Goal: Task Accomplishment & Management: Manage account settings

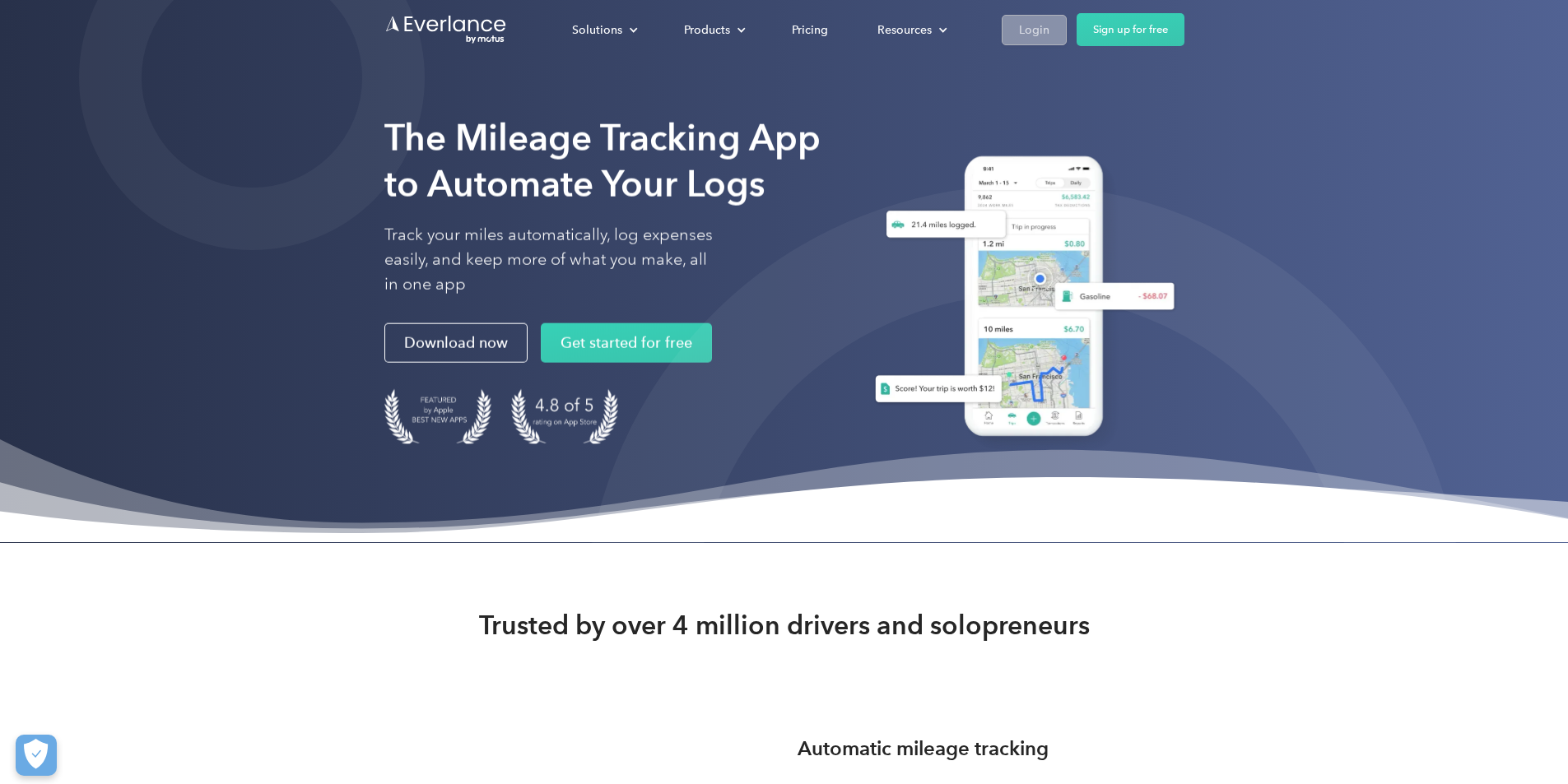
click at [1067, 29] on link "Login" at bounding box center [1034, 30] width 65 height 31
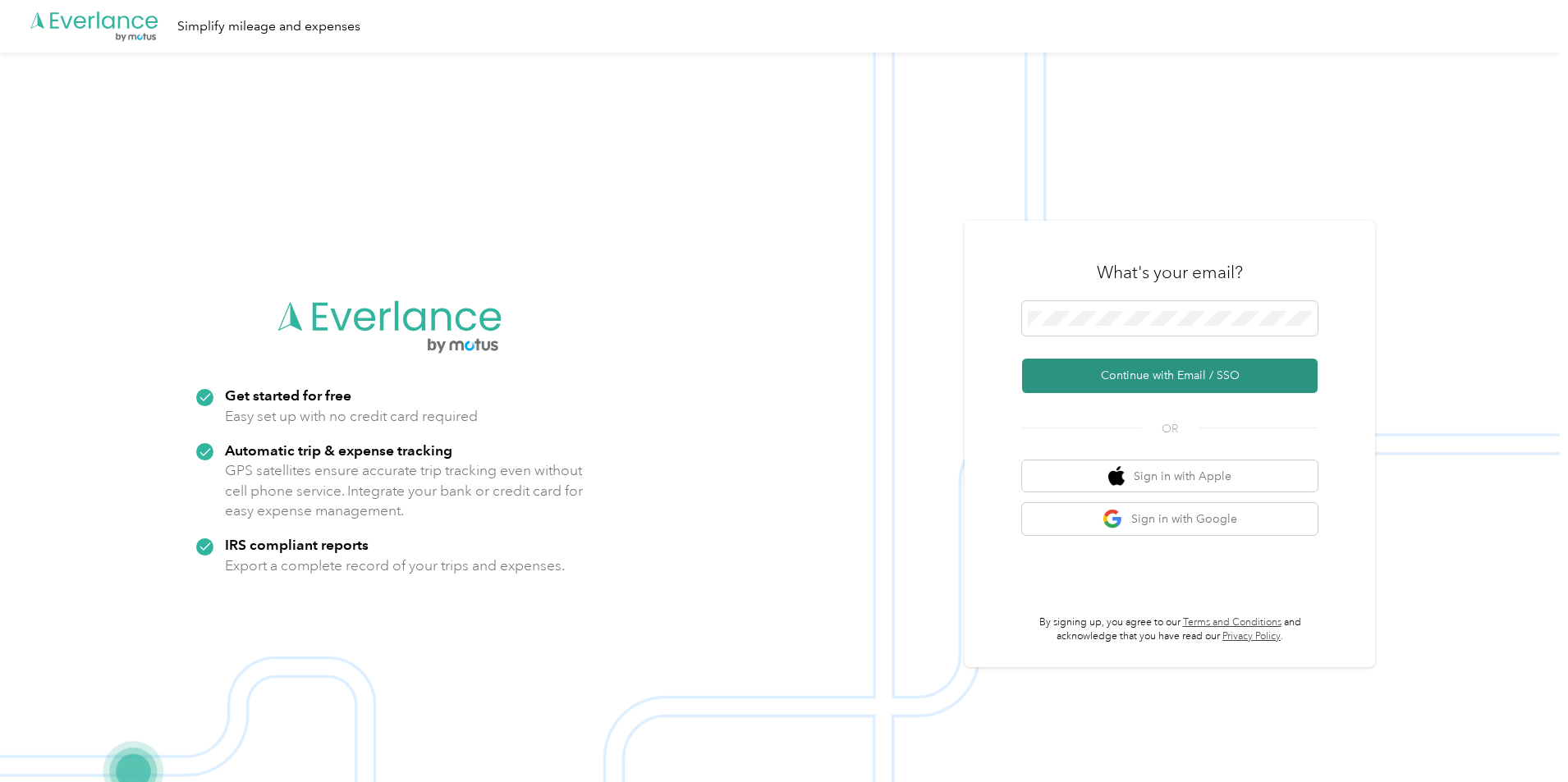
click at [1113, 377] on button "Continue with Email / SSO" at bounding box center [1170, 375] width 295 height 34
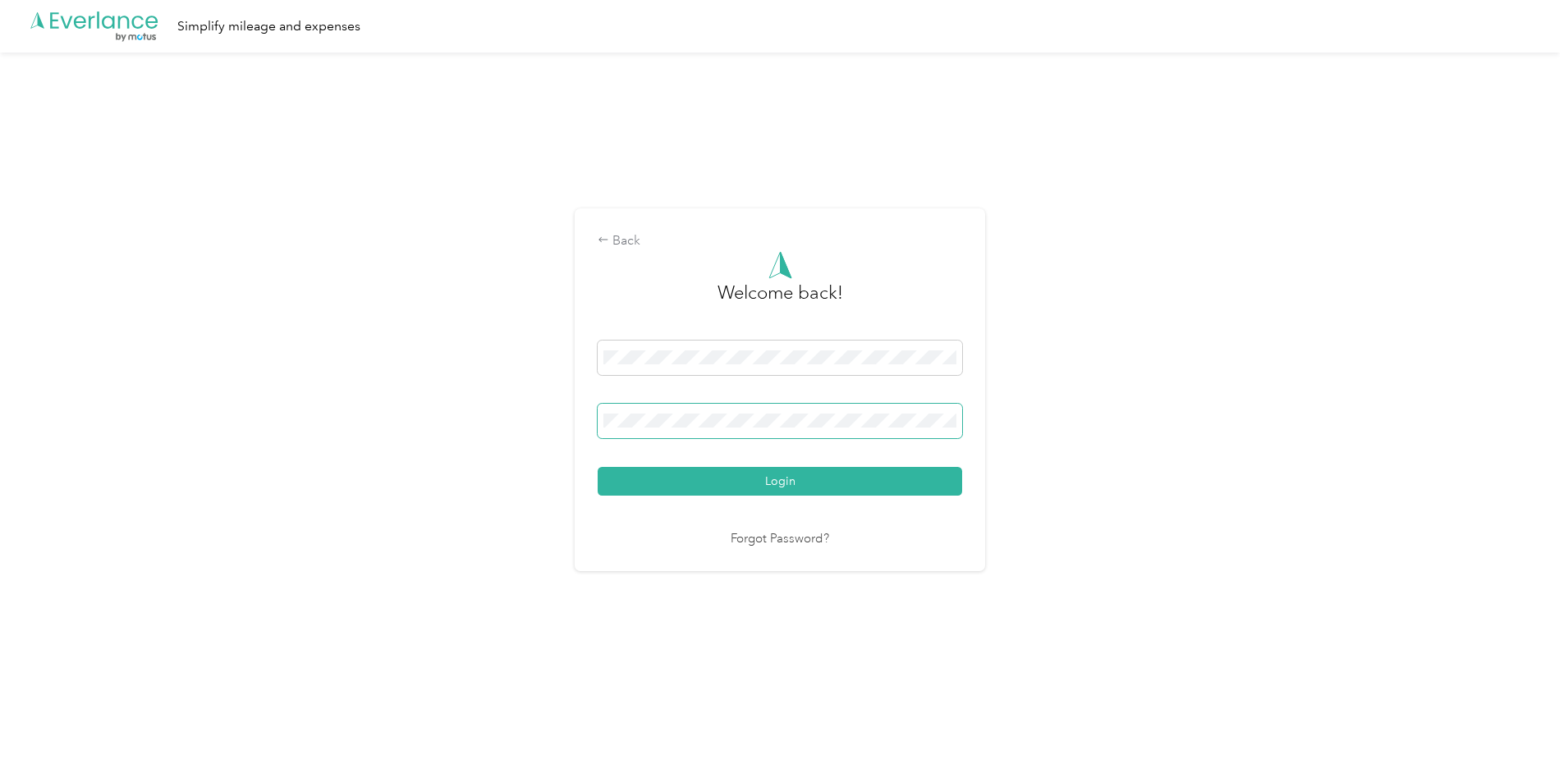
click at [597, 468] on button "Login" at bounding box center [779, 482] width 364 height 29
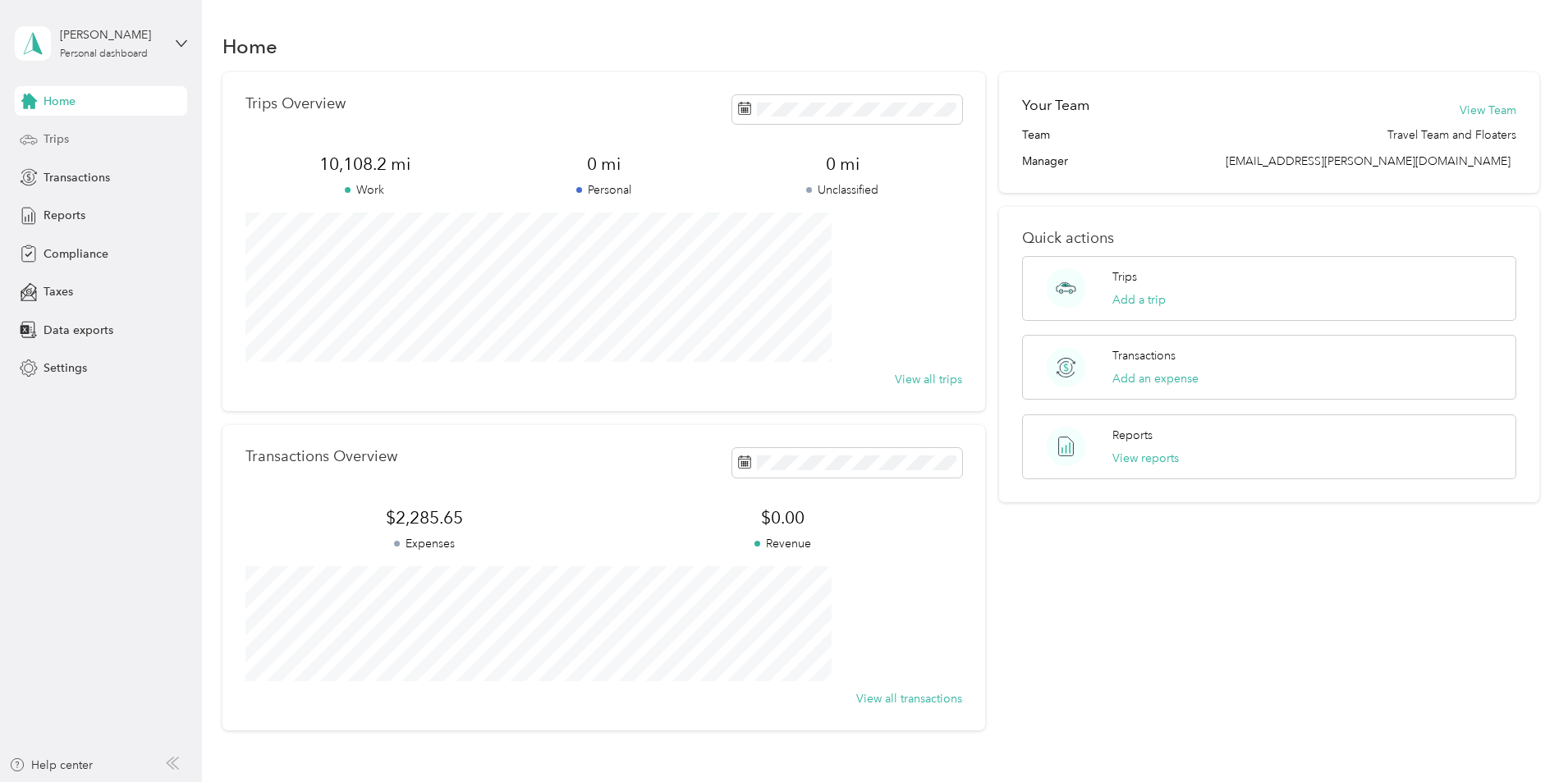
click at [50, 139] on span "Trips" at bounding box center [56, 139] width 26 height 17
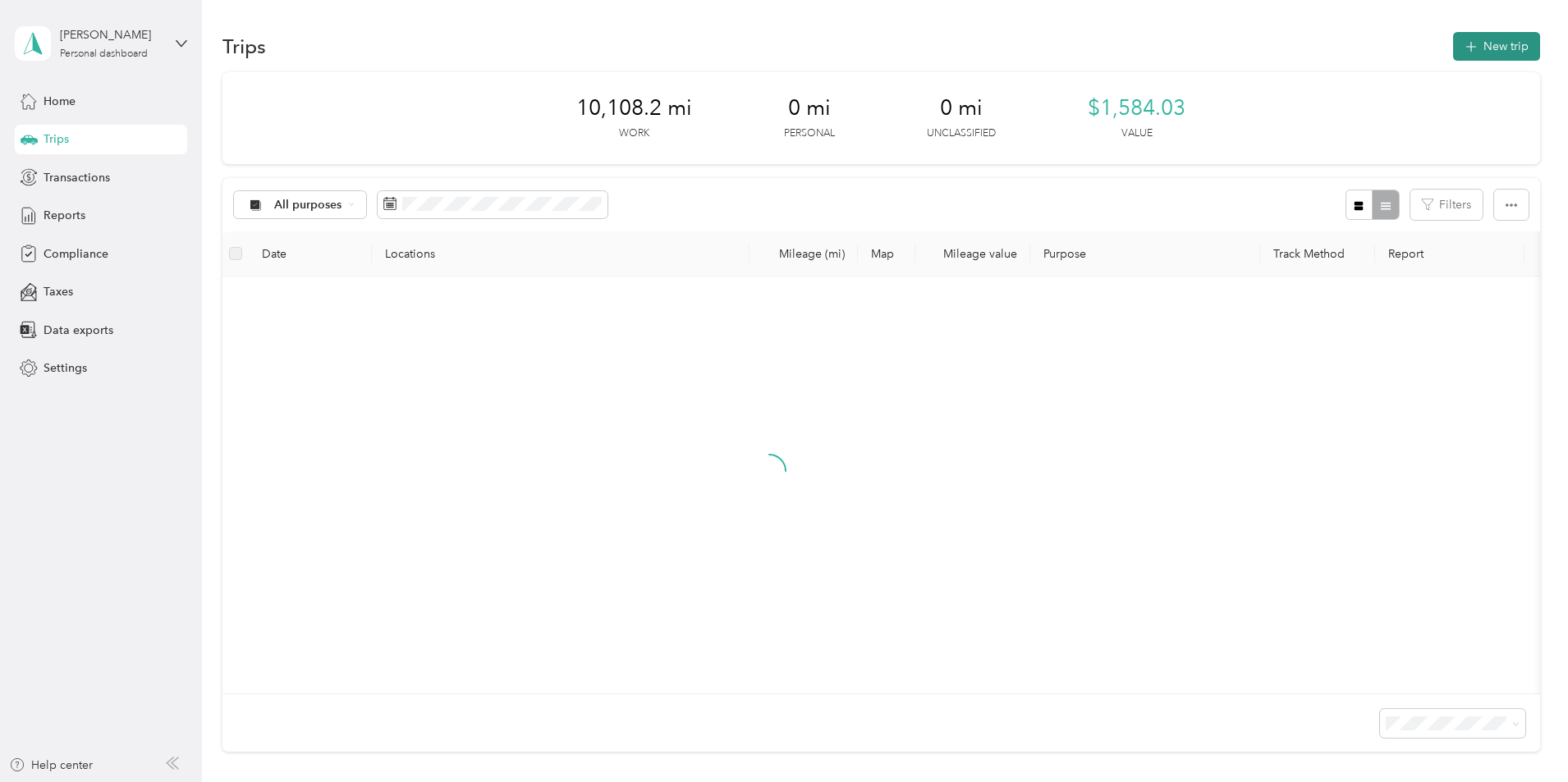
click at [1453, 40] on button "New trip" at bounding box center [1496, 46] width 87 height 29
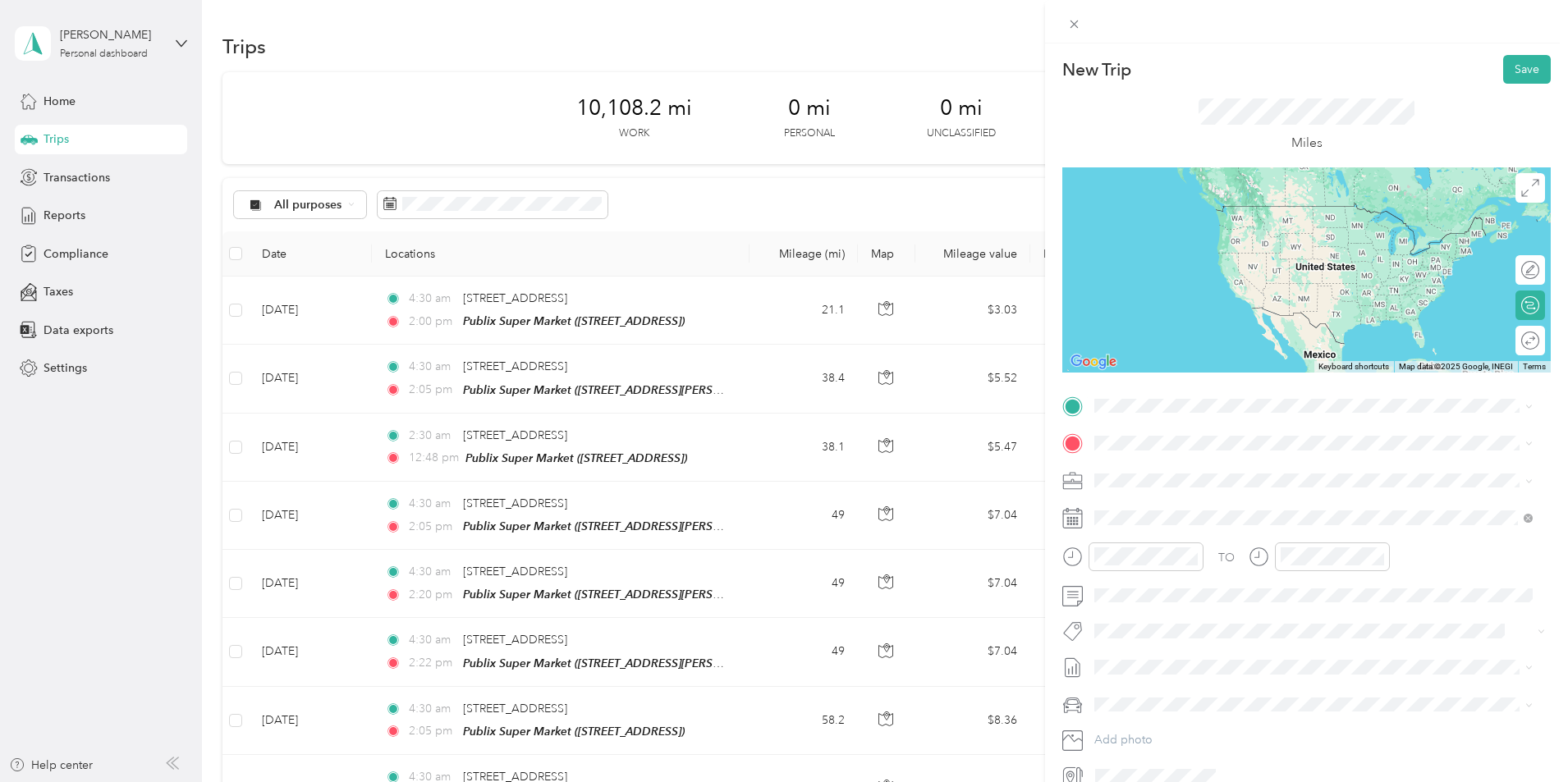
click at [1231, 471] on span "[STREET_ADDRESS][US_STATE]" at bounding box center [1207, 464] width 164 height 15
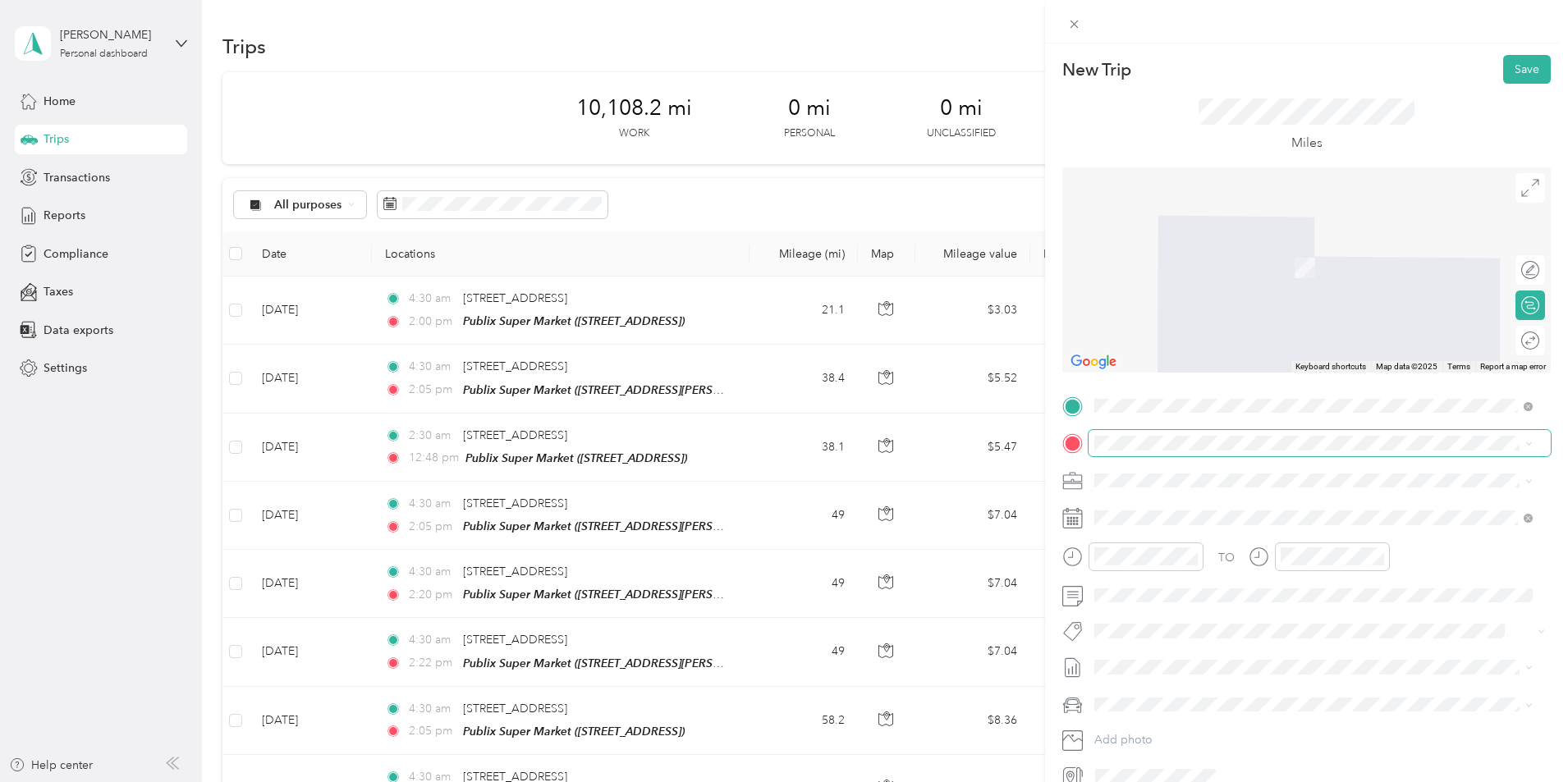
click at [1126, 451] on span at bounding box center [1320, 443] width 462 height 27
click at [1227, 524] on div "TEAM Publix Super Market [STREET_ADDRESS]" at bounding box center [1209, 521] width 166 height 40
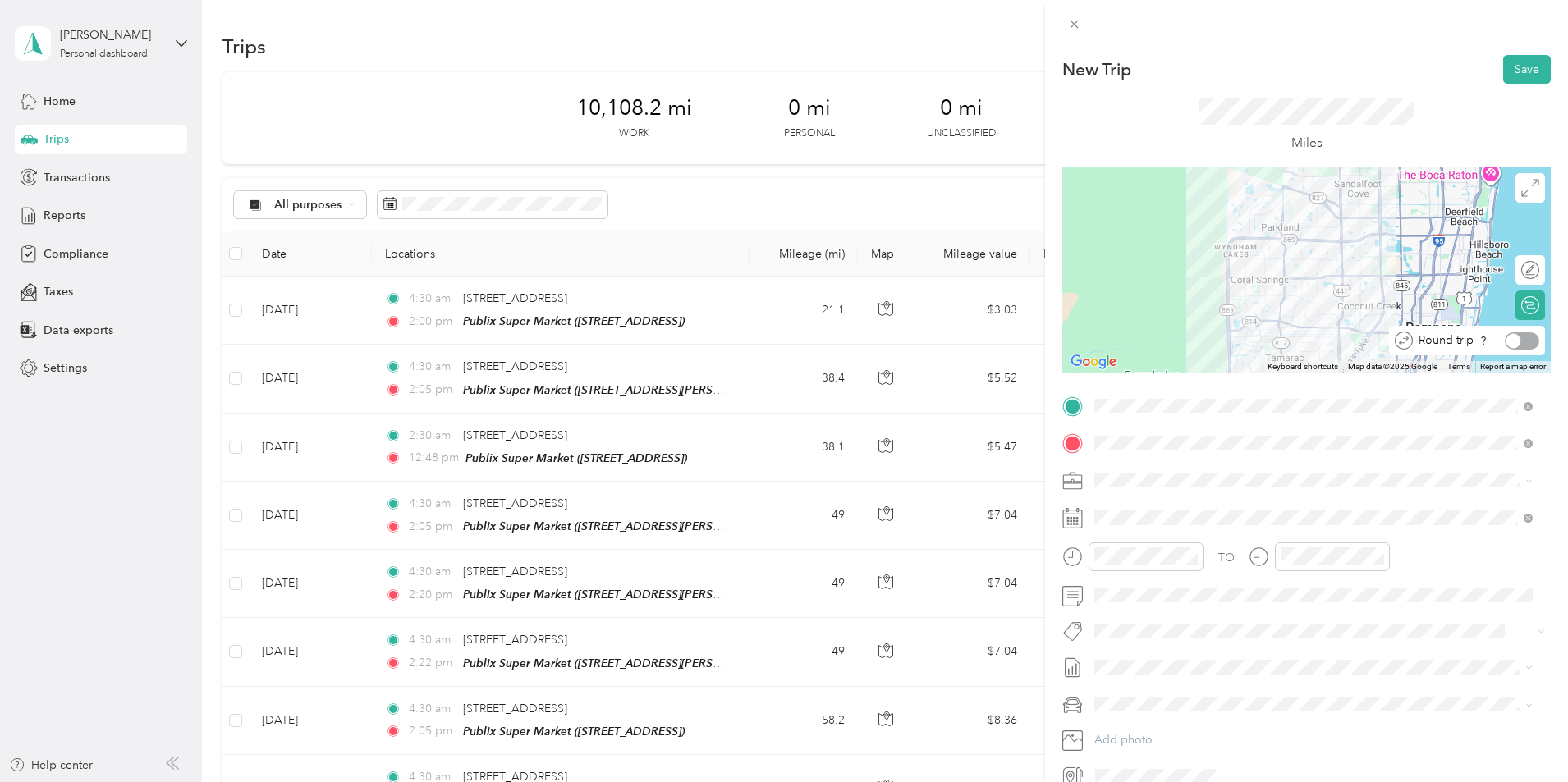
click at [1525, 336] on div at bounding box center [1521, 341] width 34 height 17
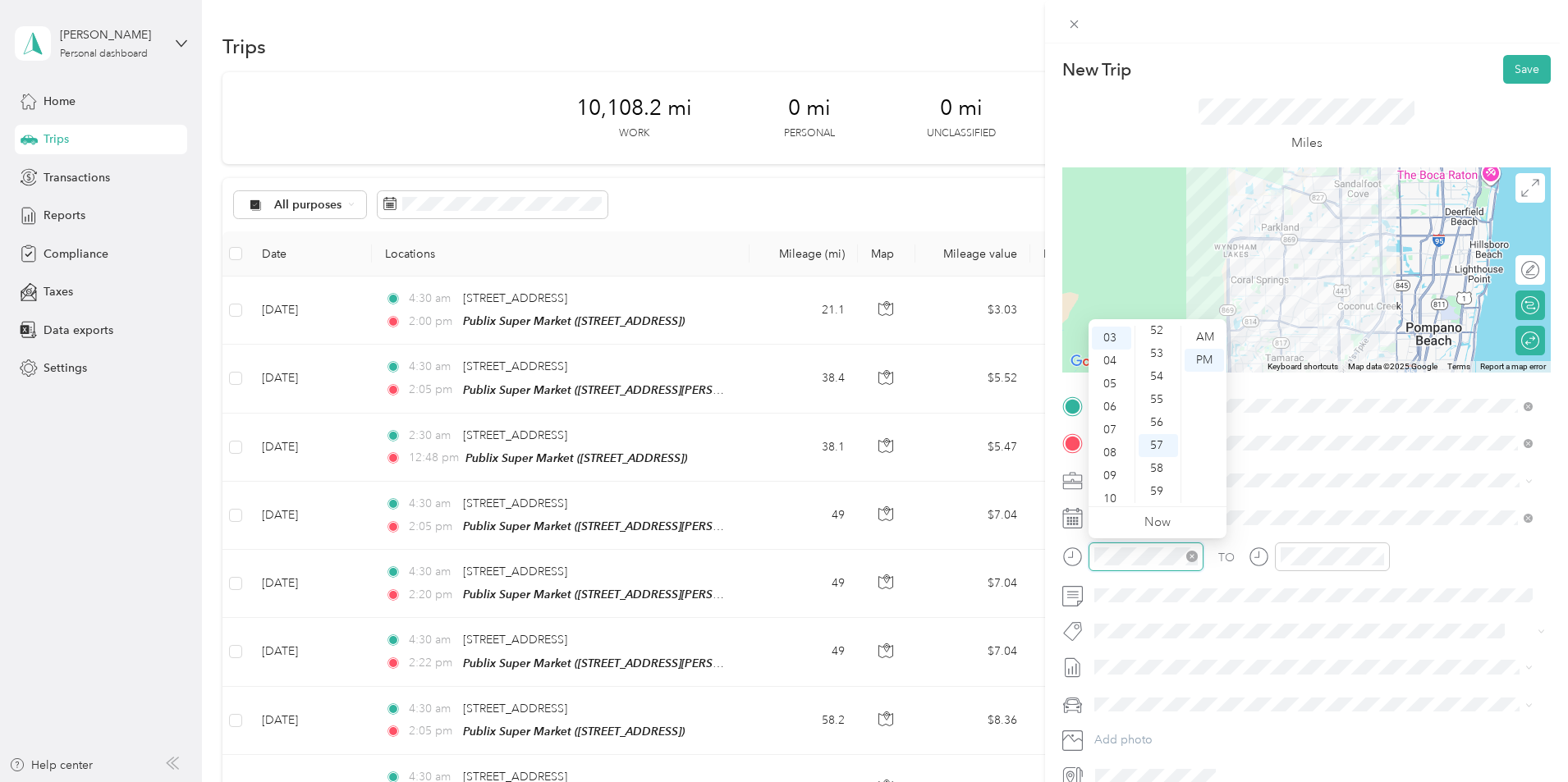
scroll to position [69, 0]
click at [1107, 364] on div "04" at bounding box center [1110, 360] width 39 height 23
click at [1155, 394] on div "30" at bounding box center [1158, 400] width 39 height 23
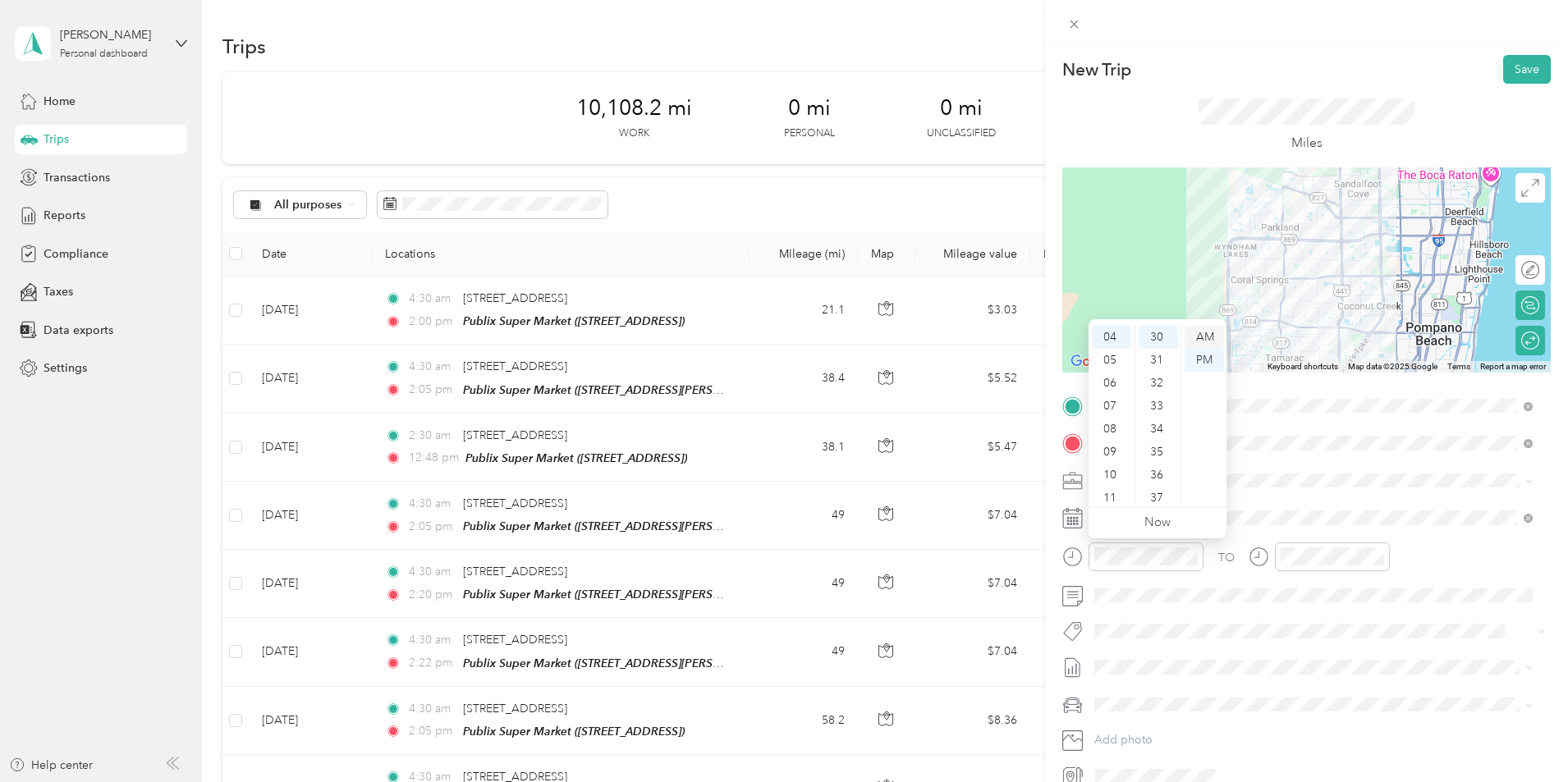
click at [1199, 334] on div "AM" at bounding box center [1204, 338] width 39 height 23
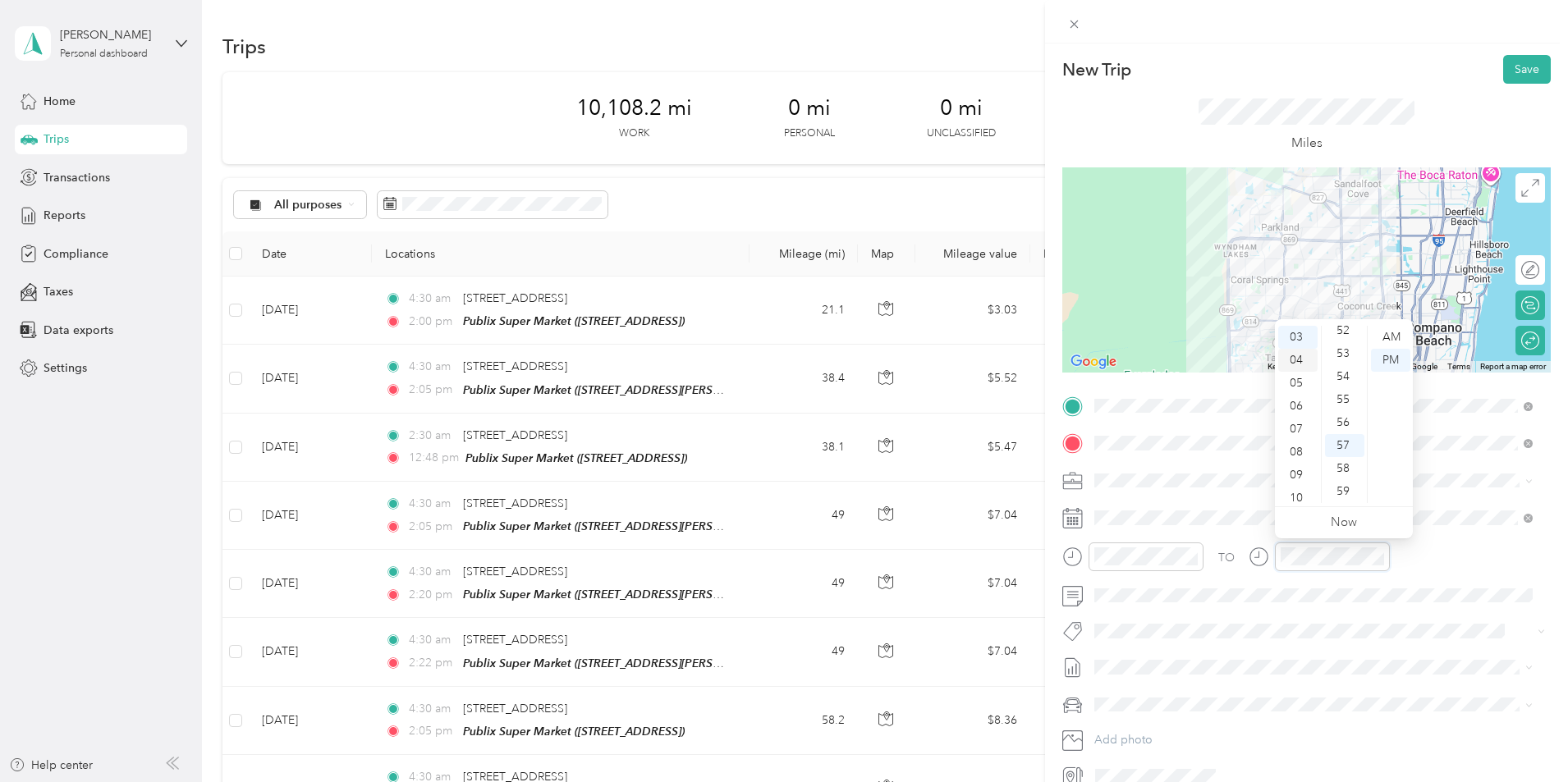
scroll to position [0, 0]
click at [1298, 384] on div "02" at bounding box center [1298, 384] width 39 height 23
click at [1345, 339] on div "00" at bounding box center [1344, 338] width 39 height 23
click at [1396, 361] on div "PM" at bounding box center [1390, 360] width 39 height 23
click at [1209, 527] on span at bounding box center [1320, 518] width 462 height 27
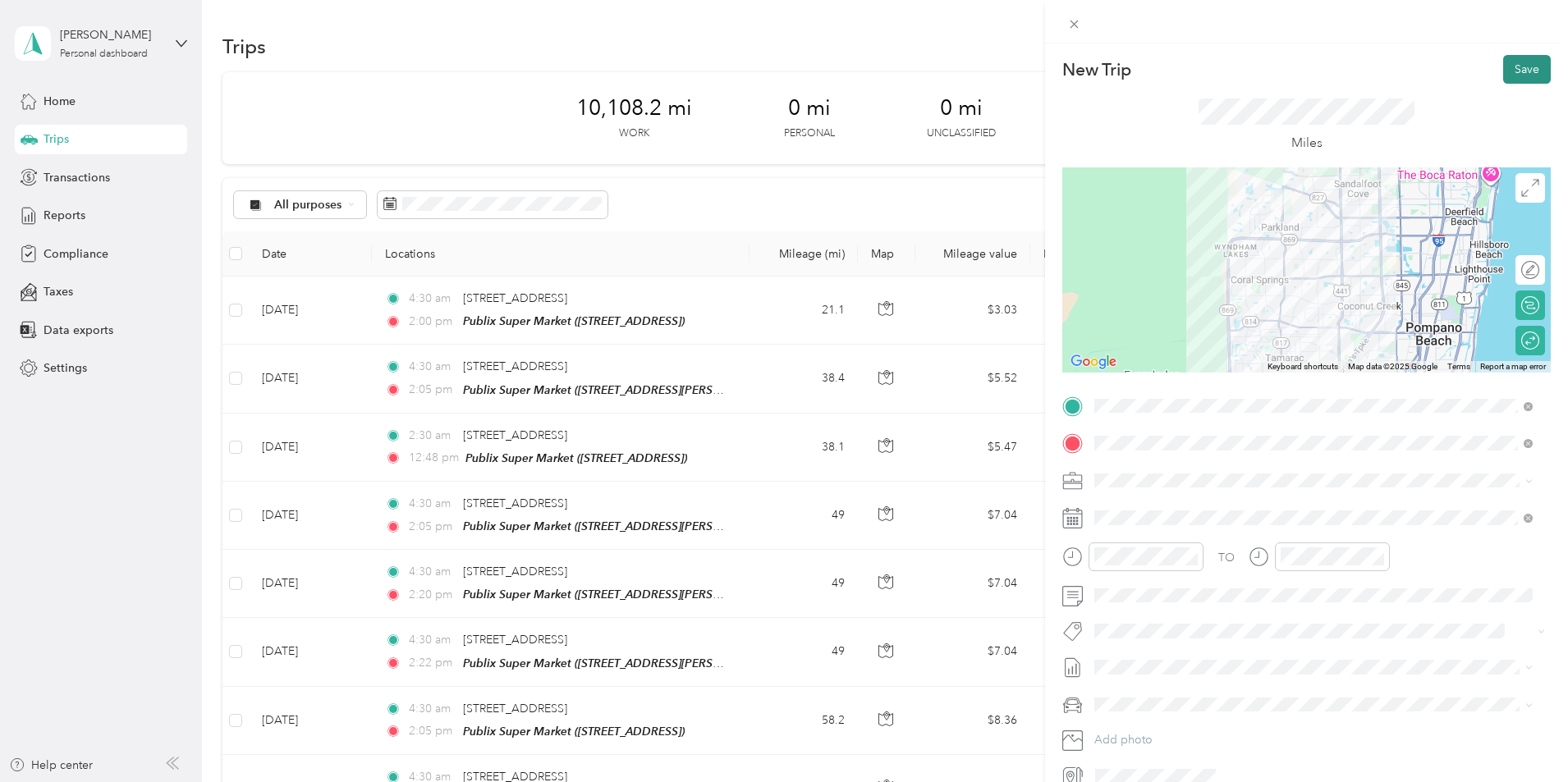
drag, startPoint x: 1516, startPoint y: 75, endPoint x: 1514, endPoint y: 88, distance: 13.2
click at [1516, 77] on button "Save" at bounding box center [1526, 69] width 47 height 29
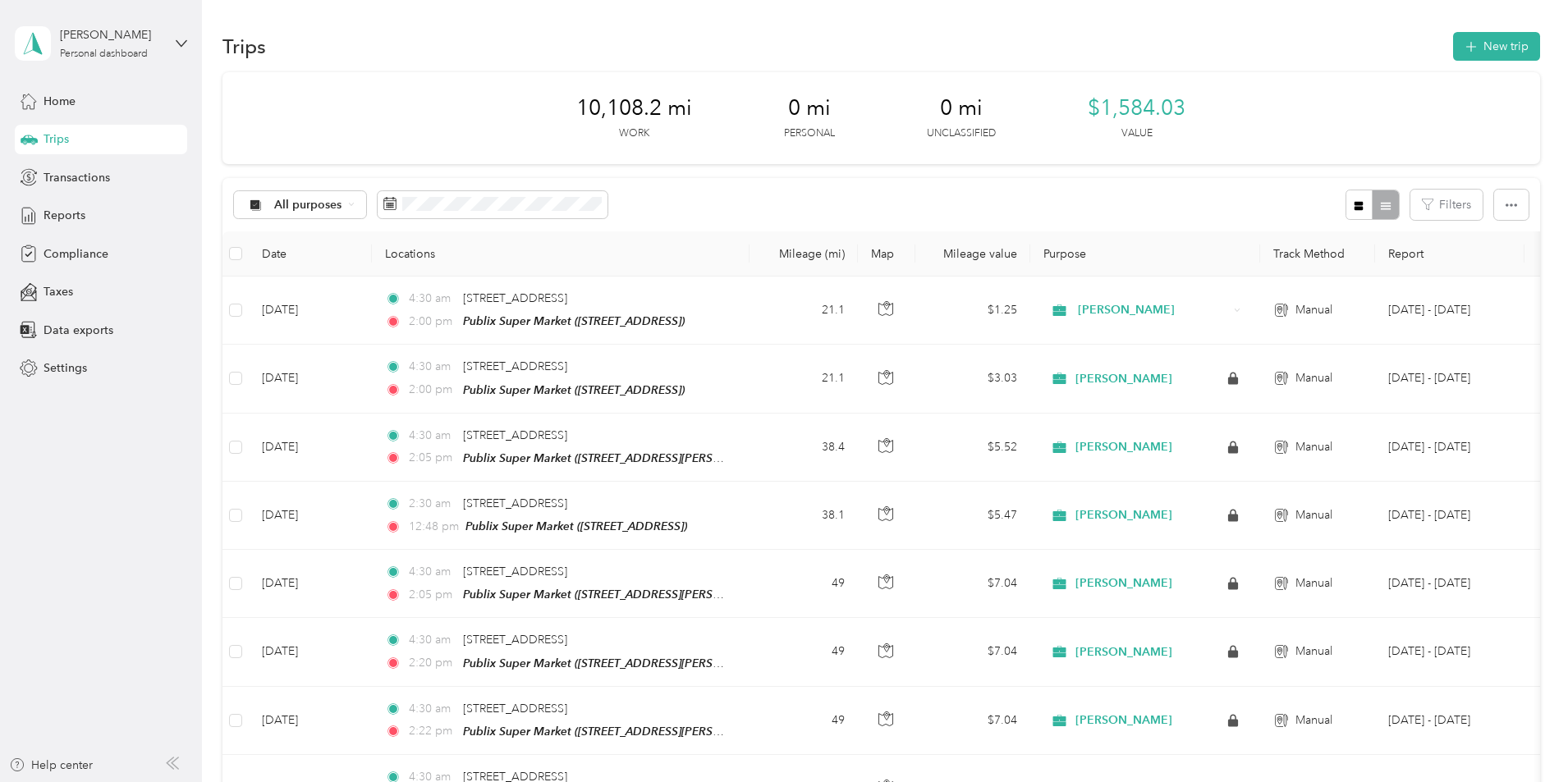
click at [175, 45] on div "[PERSON_NAME] Personal dashboard" at bounding box center [101, 43] width 172 height 57
click at [87, 144] on div "You’re signed in as [EMAIL_ADDRESS][PERSON_NAME][DOMAIN_NAME] Log out" at bounding box center [234, 115] width 438 height 93
